Goal: Transaction & Acquisition: Download file/media

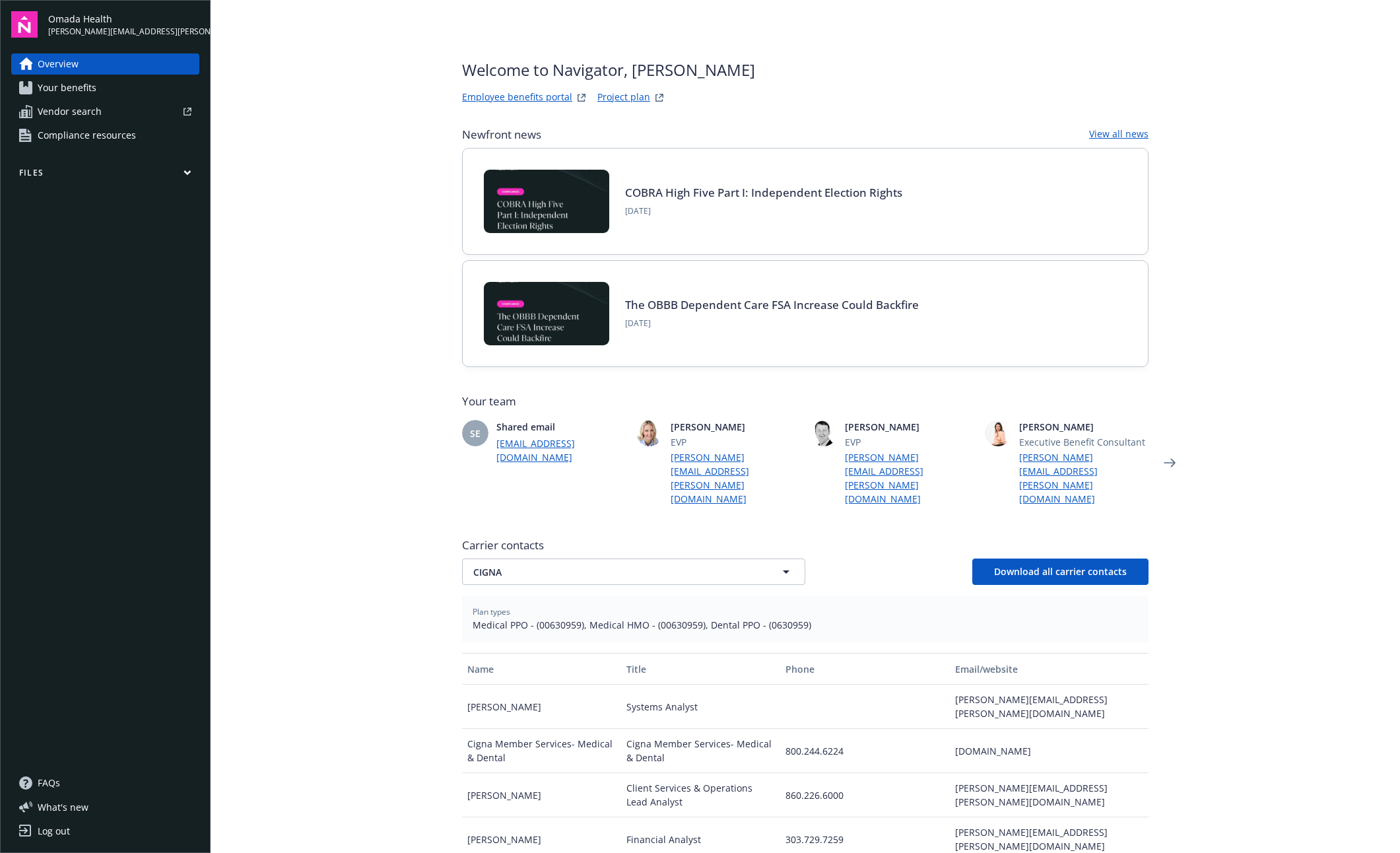
click at [115, 129] on span "Compliance resources" at bounding box center [87, 136] width 99 height 21
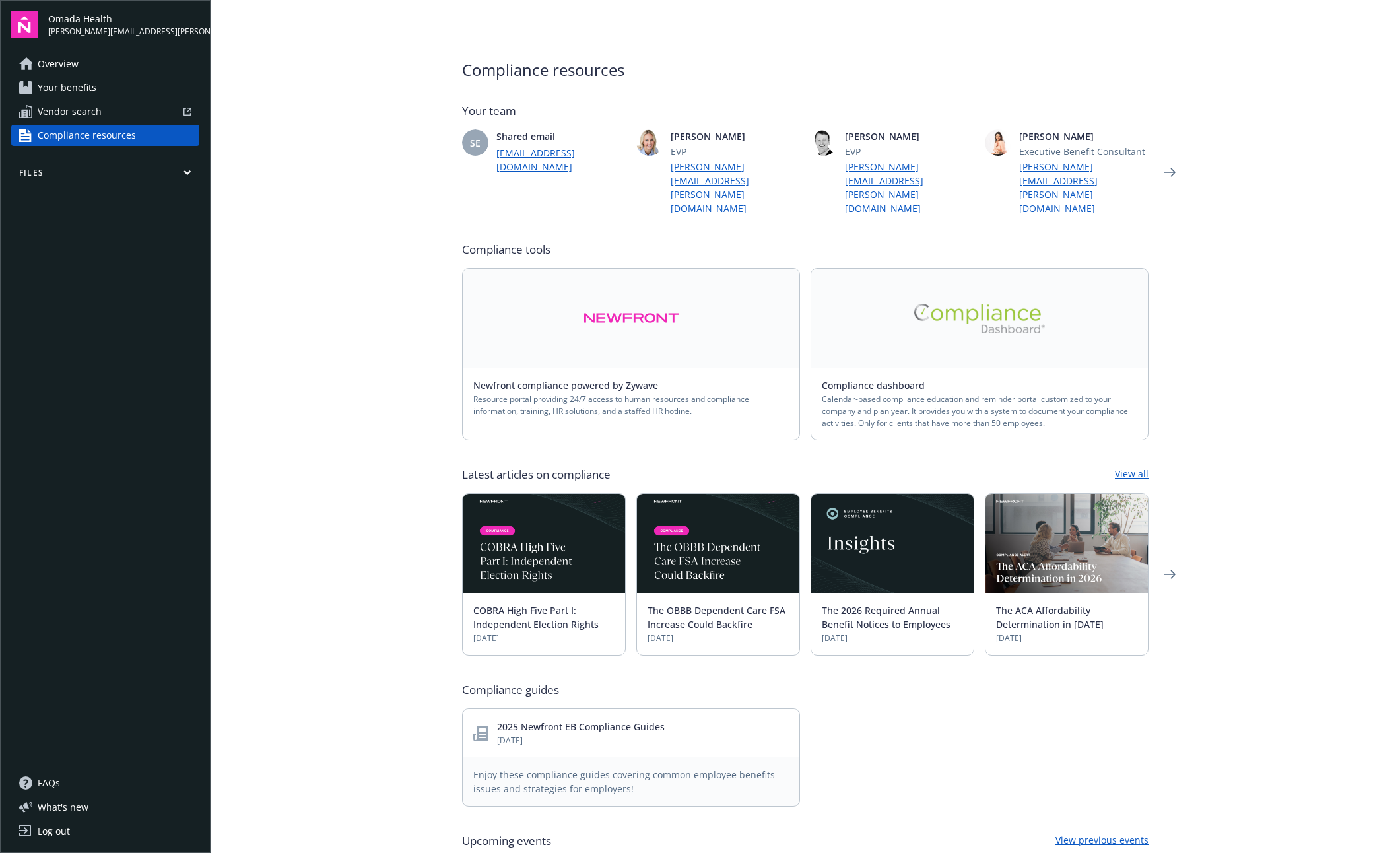
click at [108, 167] on button "Files" at bounding box center [105, 175] width 188 height 17
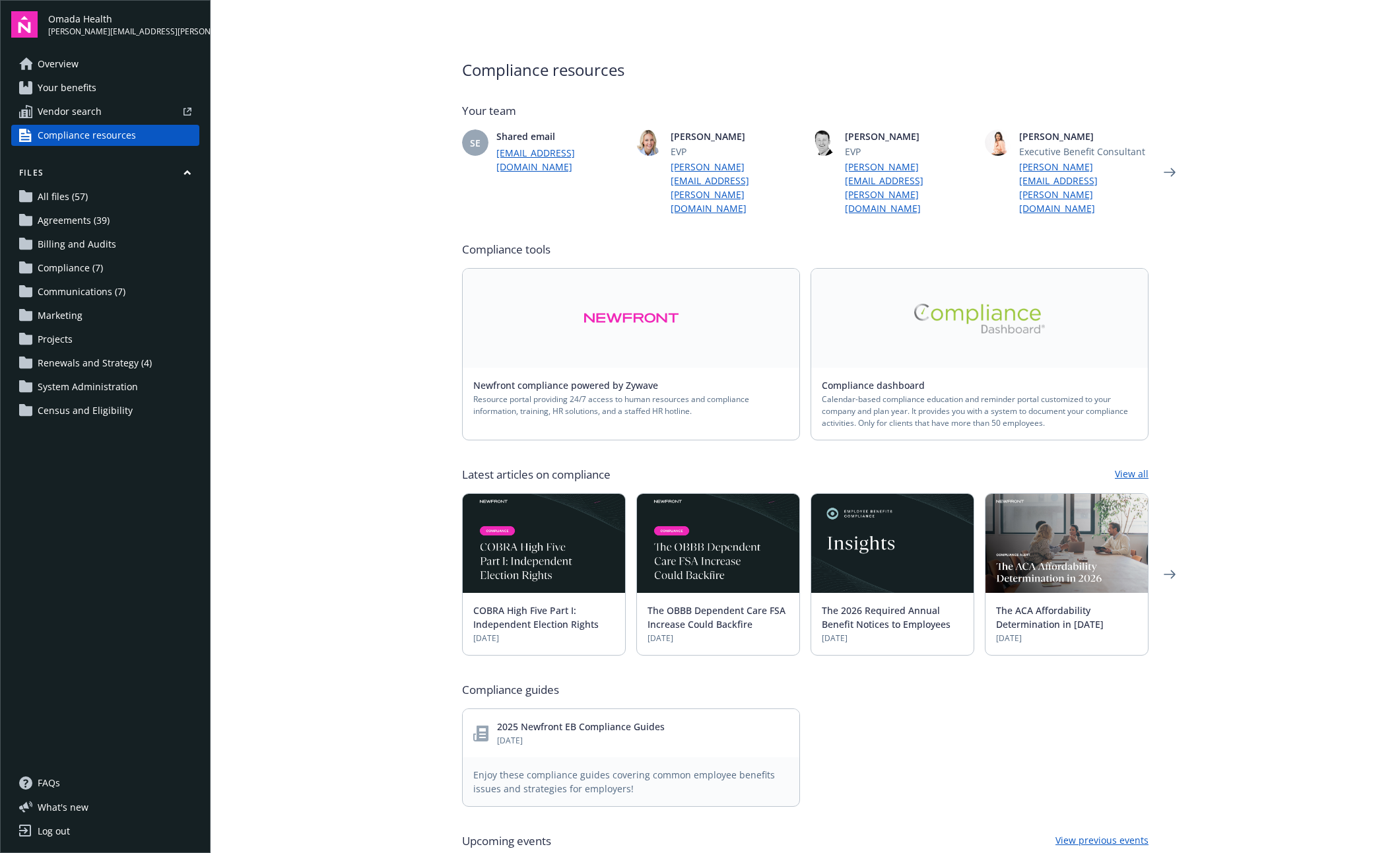
click at [133, 357] on span "Renewals and Strategy (4)" at bounding box center [95, 363] width 115 height 21
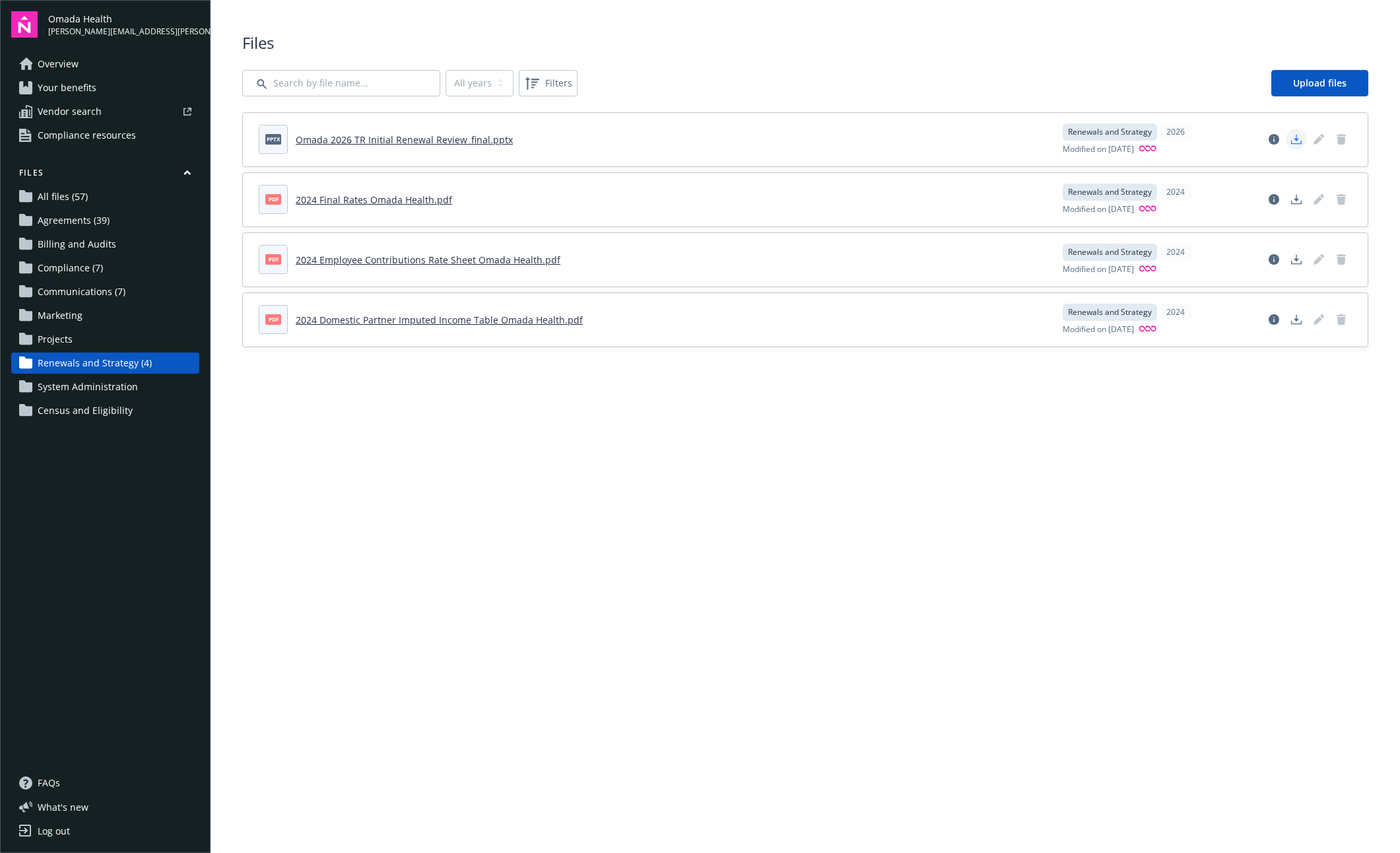
click at [1298, 136] on icon "Download document" at bounding box center [1297, 140] width 11 height 11
